Goal: Information Seeking & Learning: Learn about a topic

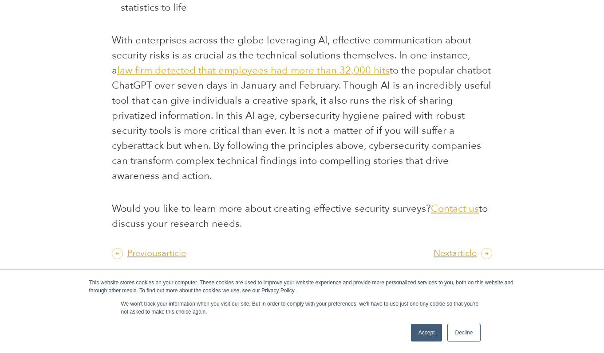
scroll to position [2740, 0]
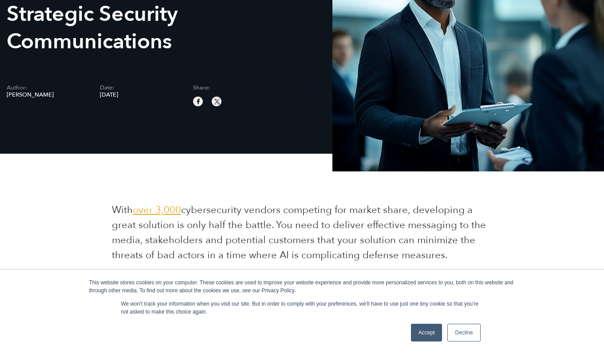
scroll to position [148, 0]
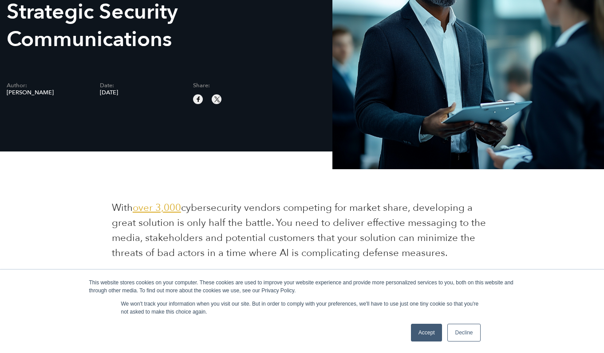
click at [168, 210] on span "over 3,000" at bounding box center [157, 207] width 48 height 13
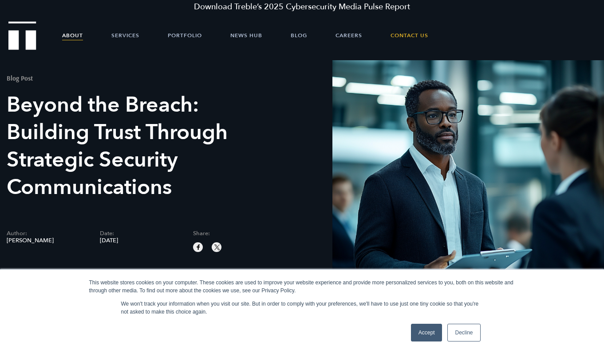
click at [70, 37] on link "About" at bounding box center [72, 35] width 21 height 27
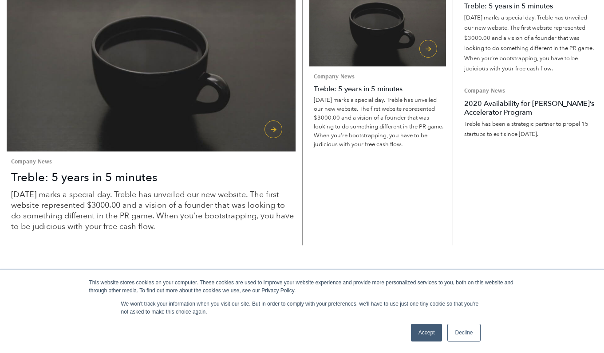
scroll to position [2039, 0]
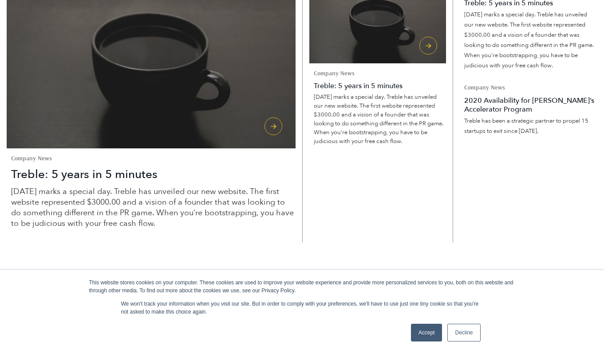
click at [464, 337] on link "Decline" at bounding box center [463, 333] width 33 height 18
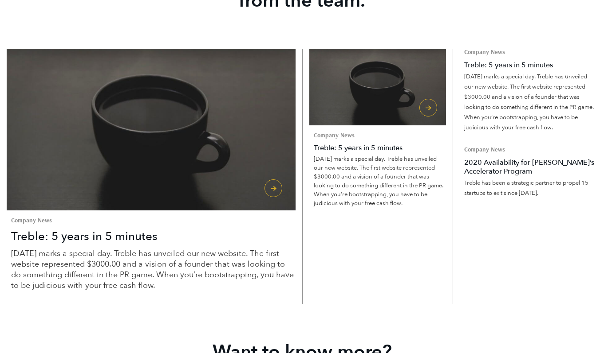
scroll to position [1978, 0]
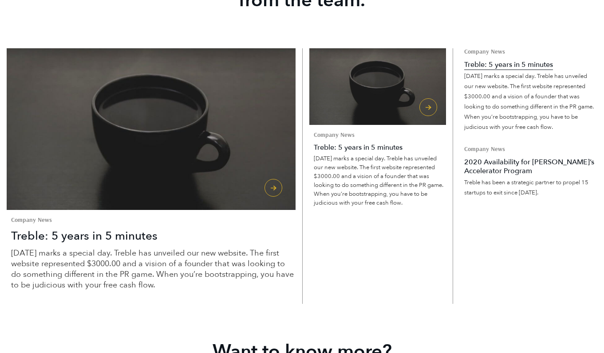
click at [528, 69] on h5 "Treble: 5 years in 5 minutes" at bounding box center [508, 64] width 89 height 9
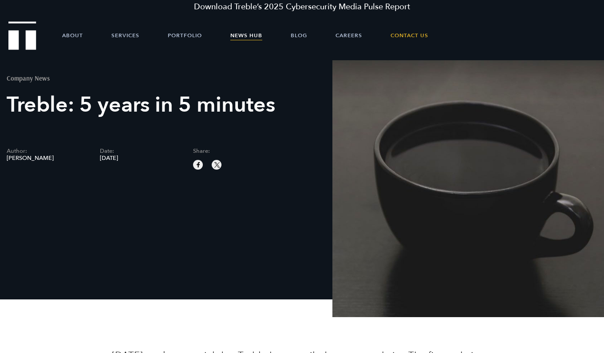
click at [244, 38] on link "News Hub" at bounding box center [246, 35] width 32 height 27
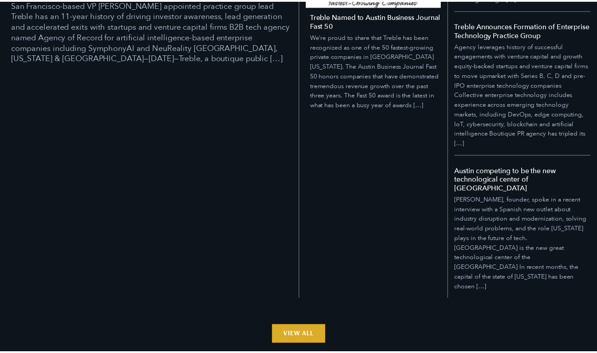
scroll to position [727, 0]
